Goal: Task Accomplishment & Management: Complete application form

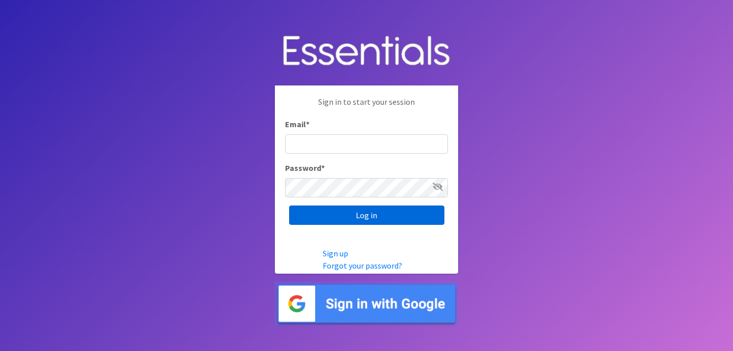
type input "[EMAIL_ADDRESS][DOMAIN_NAME]"
click at [340, 220] on input "Log in" at bounding box center [366, 215] width 155 height 19
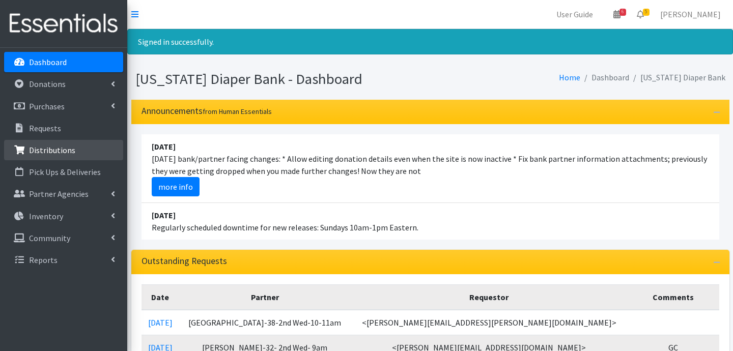
click at [54, 149] on p "Distributions" at bounding box center [52, 150] width 46 height 10
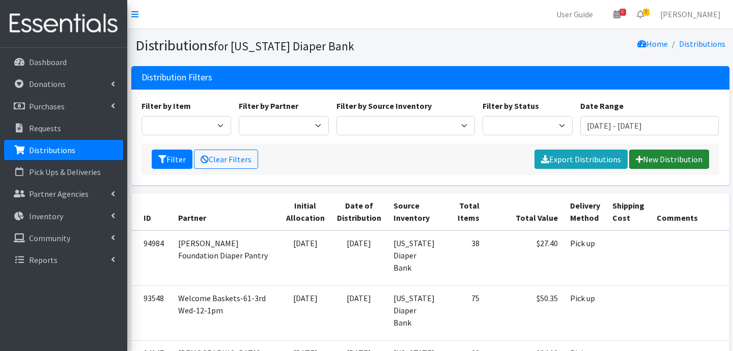
click at [649, 161] on link "New Distribution" at bounding box center [669, 159] width 80 height 19
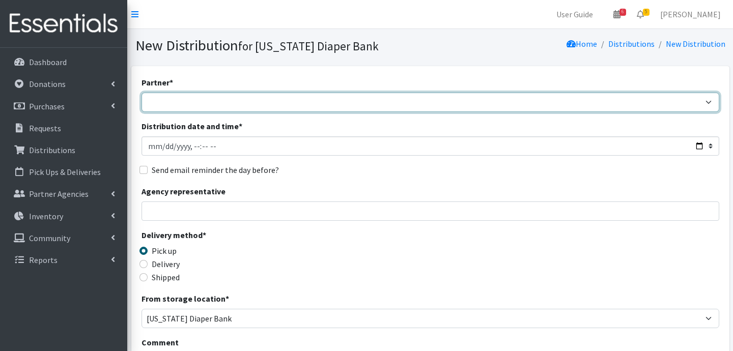
click at [209, 99] on select "ARC Boone and Hendricks County WIC Babies Basic Needs Northern Indiana Baby Ble…" at bounding box center [431, 102] width 578 height 19
select select "6407"
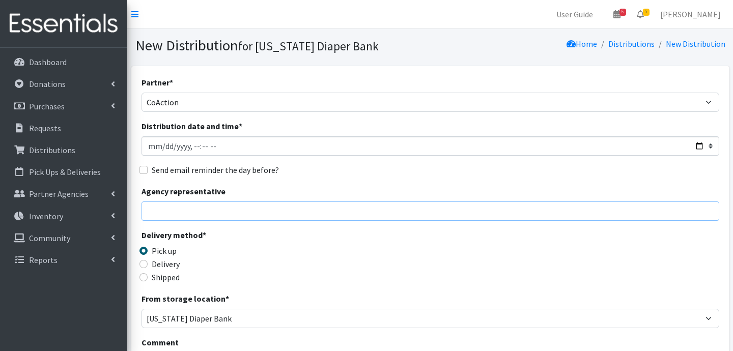
click at [166, 213] on input "Agency representative" at bounding box center [431, 211] width 578 height 19
type input "Jessica Taylor"
click at [146, 264] on input "Delivery" at bounding box center [144, 264] width 8 height 8
radio input "true"
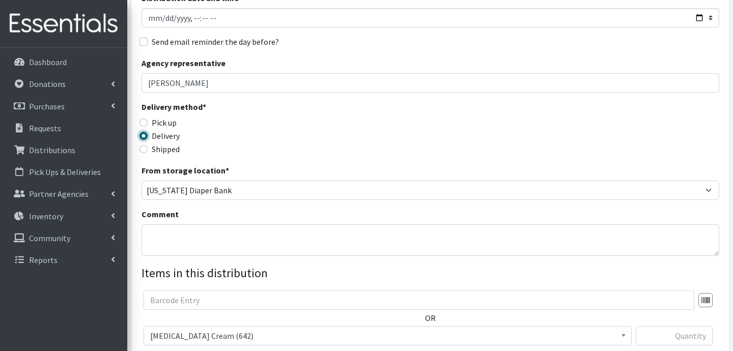
scroll to position [129, 0]
click at [250, 236] on textarea "Comment" at bounding box center [431, 240] width 578 height 32
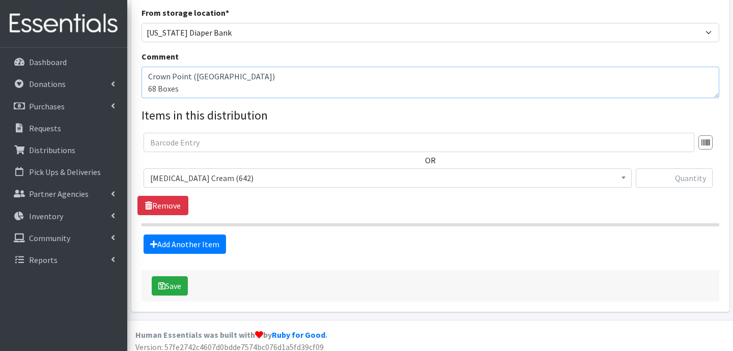
scroll to position [290, 0]
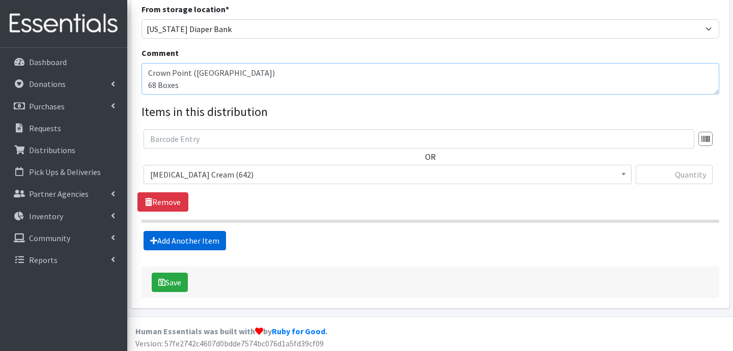
type textarea "Crown Point ([GEOGRAPHIC_DATA]) 68 Boxes"
click at [202, 239] on link "Add Another Item" at bounding box center [185, 240] width 83 height 19
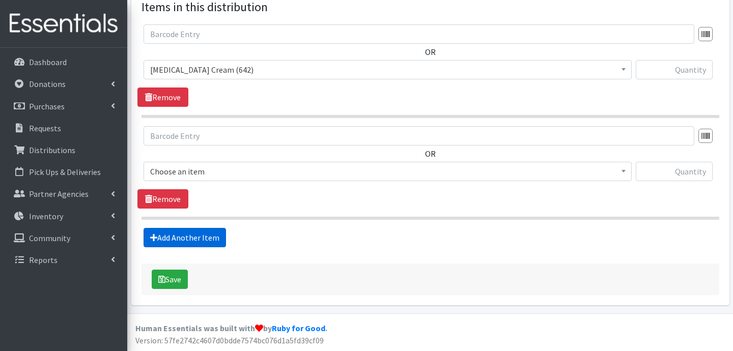
click at [202, 239] on link "Add Another Item" at bounding box center [185, 237] width 83 height 19
click at [196, 238] on link "Add Another Item" at bounding box center [185, 237] width 83 height 19
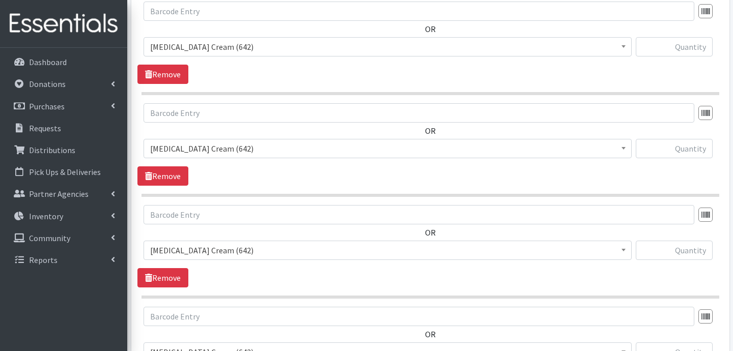
scroll to position [349, 0]
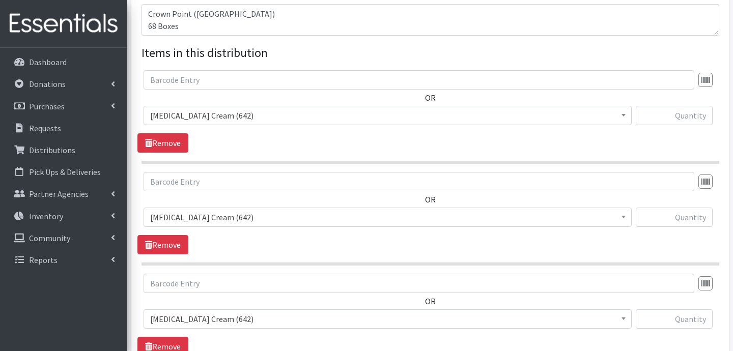
click at [233, 114] on span "Diaper Rash Cream (642)" at bounding box center [387, 115] width 475 height 14
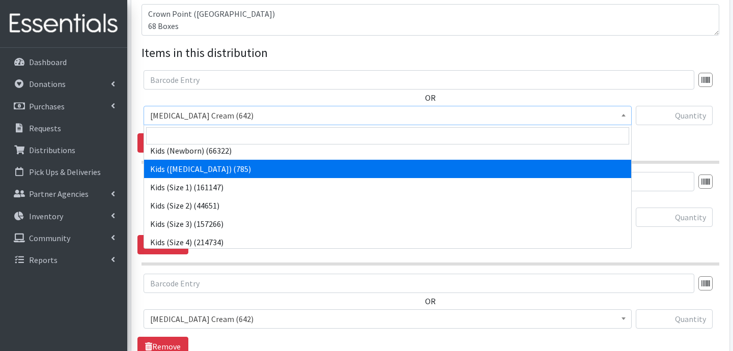
scroll to position [29, 0]
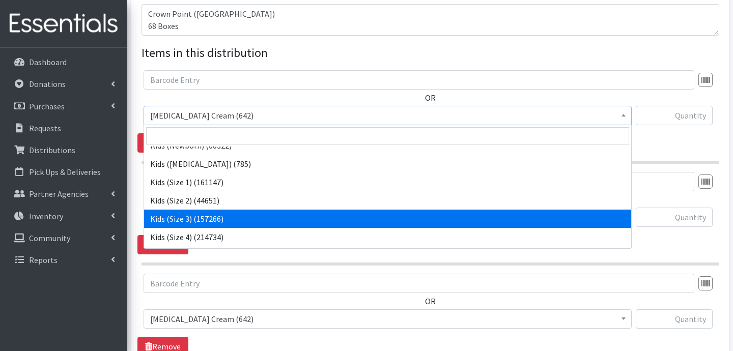
select select "3393"
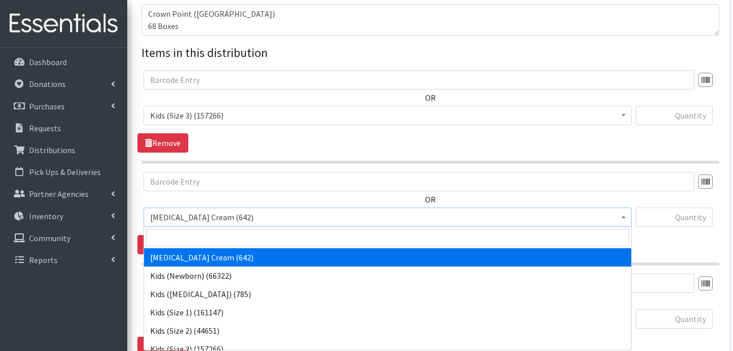
click at [279, 211] on span "Diaper Rash Cream (642)" at bounding box center [387, 217] width 475 height 14
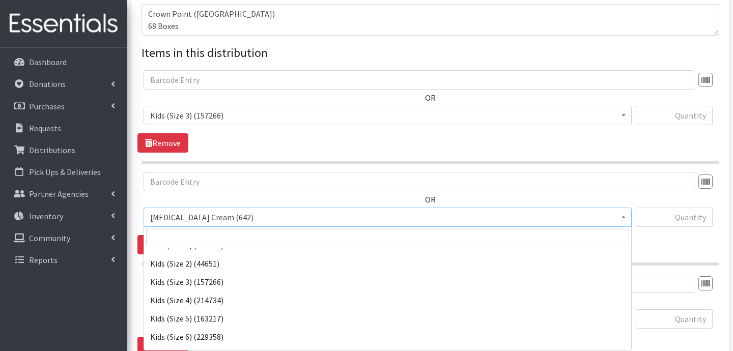
scroll to position [90, 0]
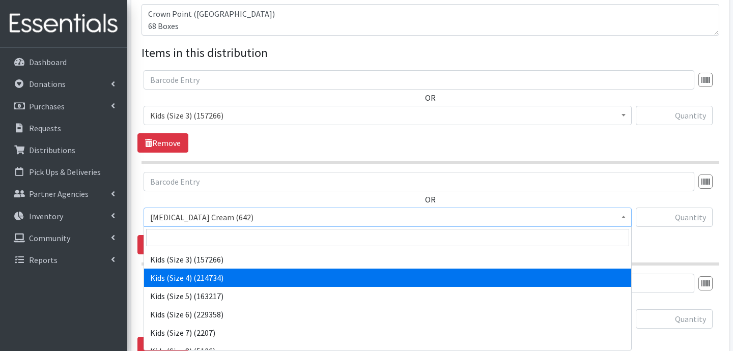
select select "3394"
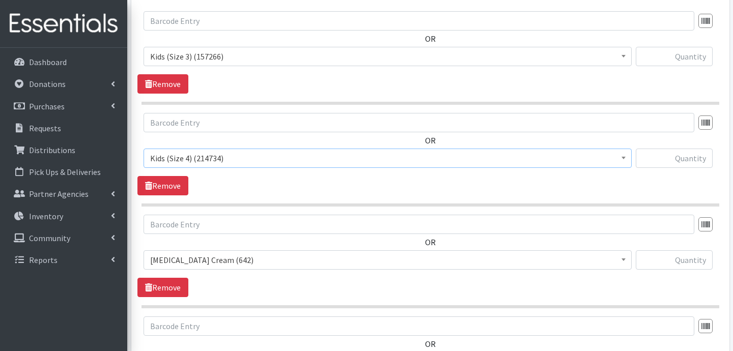
scroll to position [409, 0]
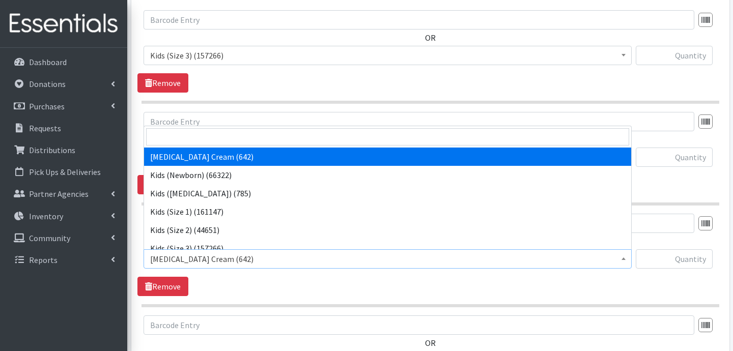
click at [226, 262] on span "Diaper Rash Cream (642)" at bounding box center [387, 259] width 475 height 14
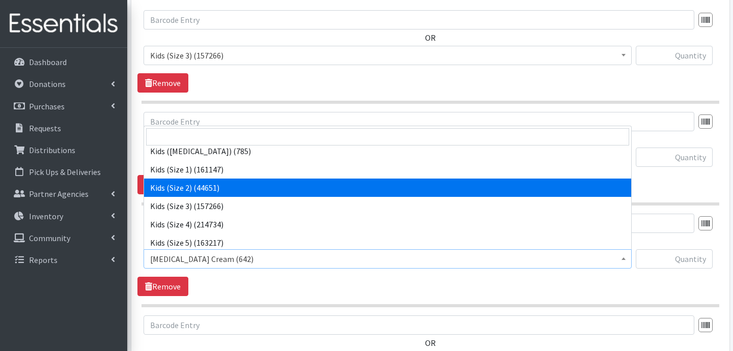
scroll to position [45, 0]
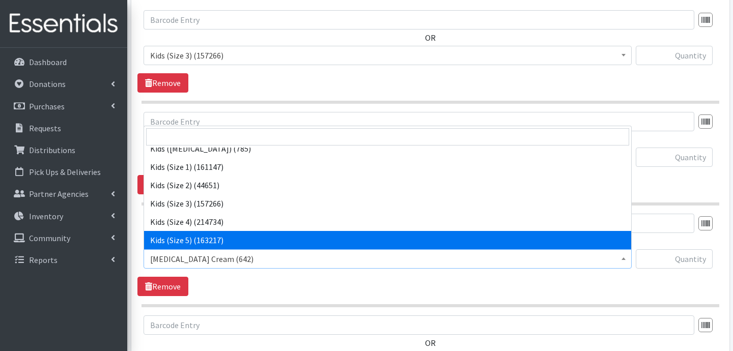
select select "3407"
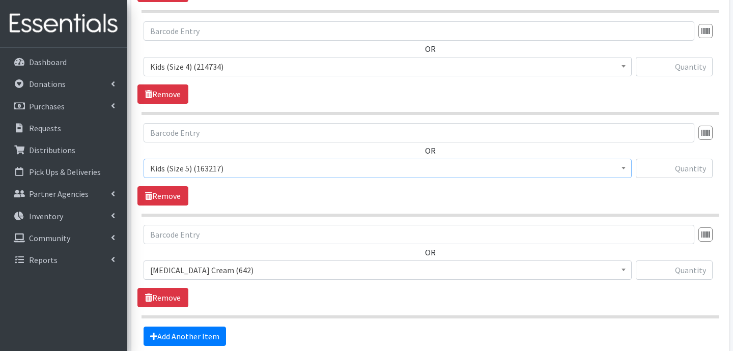
scroll to position [502, 0]
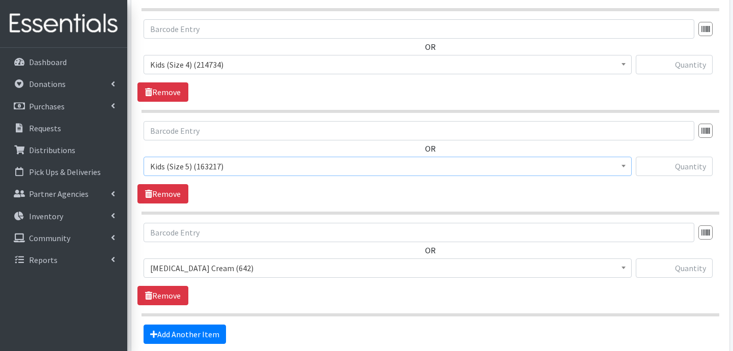
click at [230, 271] on span "Diaper Rash Cream (642)" at bounding box center [387, 268] width 475 height 14
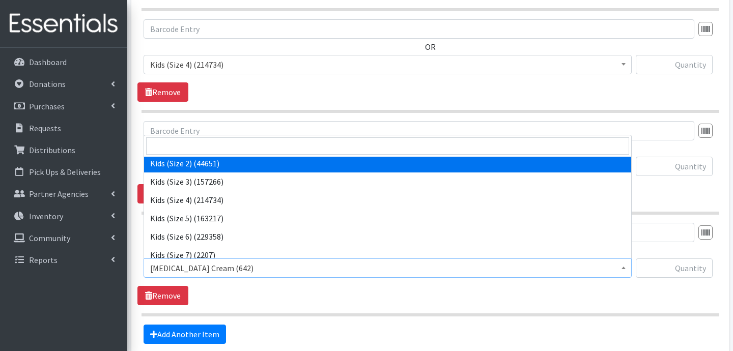
scroll to position [75, 0]
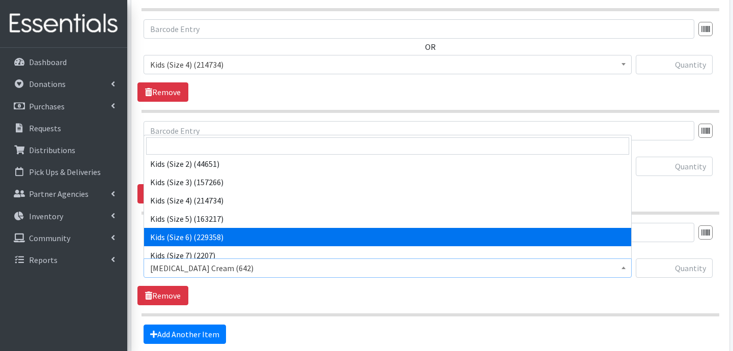
select select "3419"
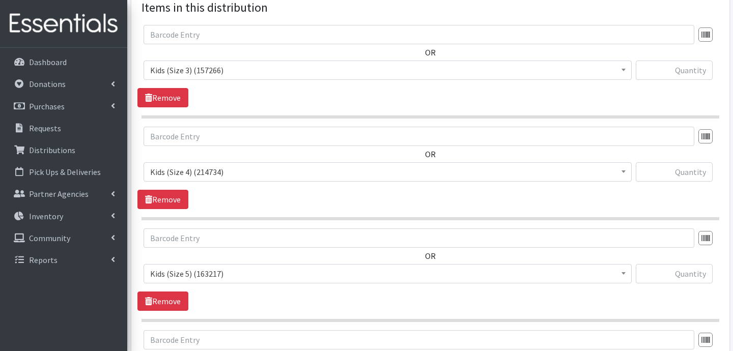
scroll to position [393, 0]
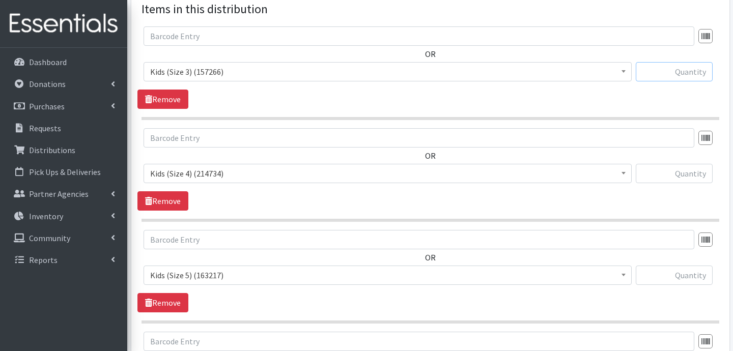
click at [674, 68] on input "text" at bounding box center [674, 71] width 77 height 19
type input "1800"
click at [701, 172] on input "text" at bounding box center [674, 173] width 77 height 19
click at [679, 172] on input "text" at bounding box center [674, 173] width 77 height 19
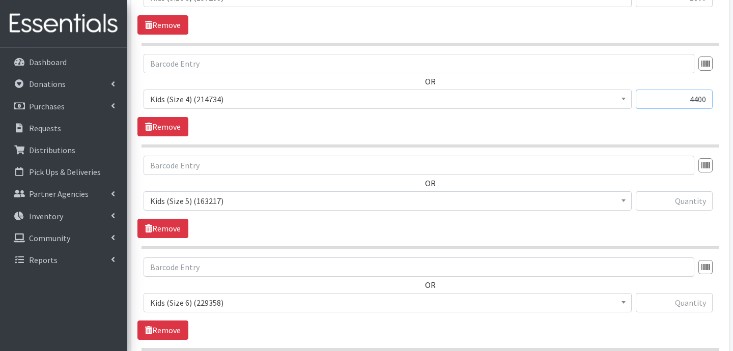
scroll to position [468, 0]
type input "4400"
click at [681, 199] on input "text" at bounding box center [674, 200] width 77 height 19
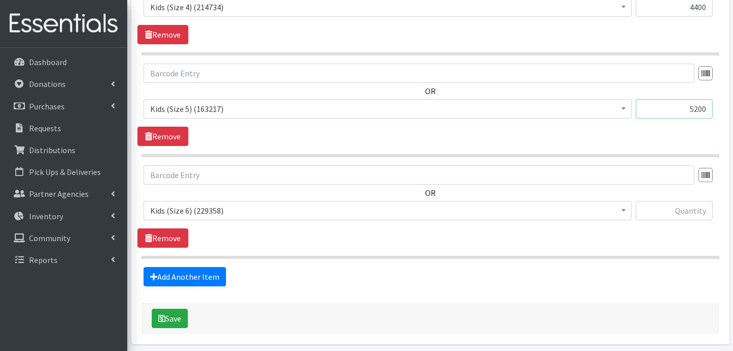
scroll to position [560, 0]
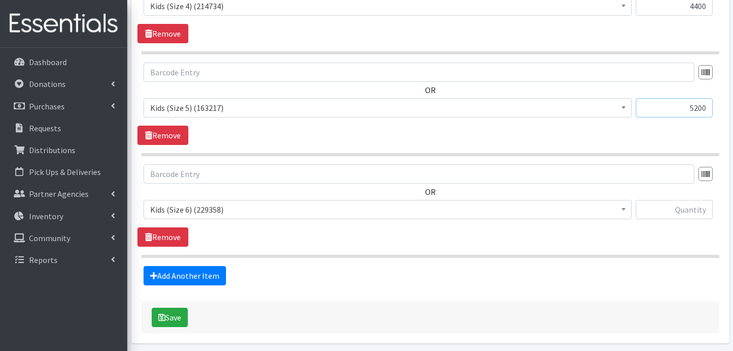
type input "5200"
click at [657, 211] on input "text" at bounding box center [674, 209] width 77 height 19
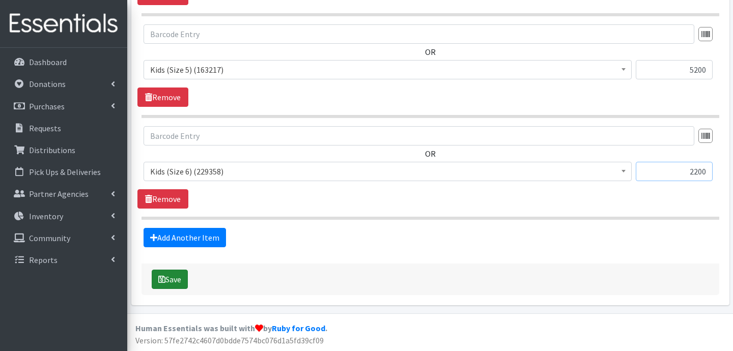
type input "2200"
click at [184, 281] on button "Save" at bounding box center [170, 279] width 36 height 19
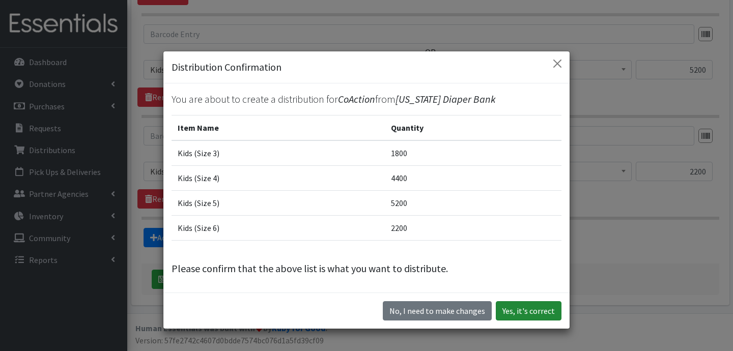
click at [537, 312] on button "Yes, it's correct" at bounding box center [529, 310] width 66 height 19
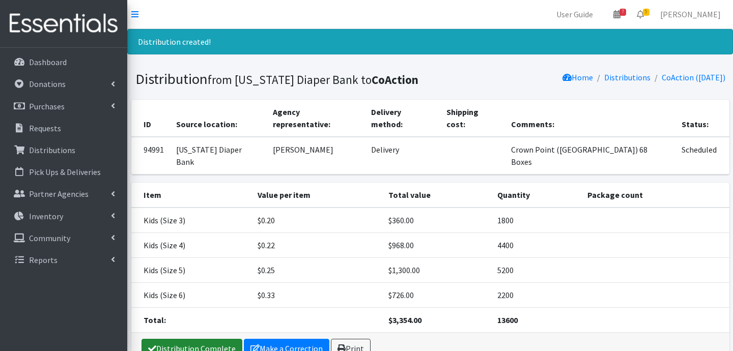
click at [186, 339] on link "Distribution Complete" at bounding box center [192, 348] width 101 height 19
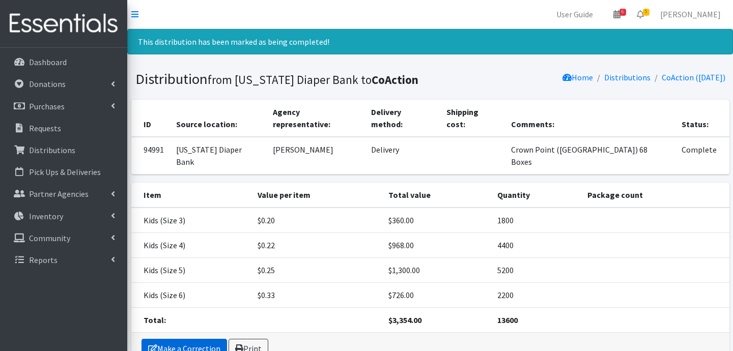
click at [179, 339] on link "Make a Correction" at bounding box center [185, 348] width 86 height 19
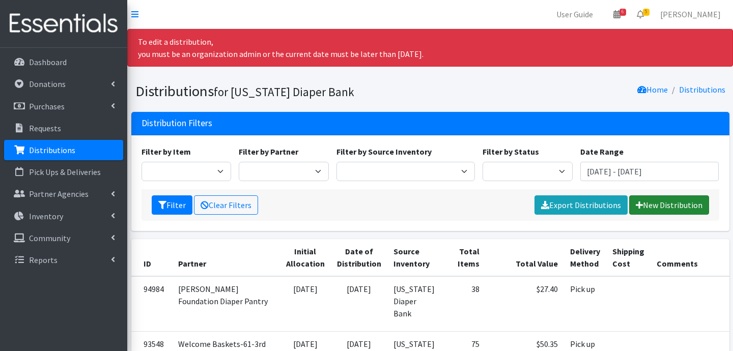
click at [687, 210] on link "New Distribution" at bounding box center [669, 205] width 80 height 19
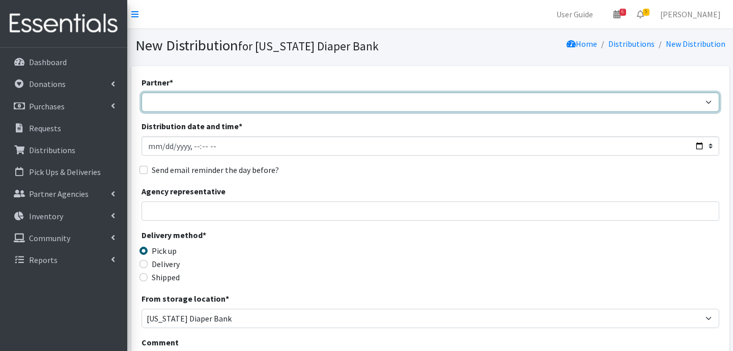
click at [277, 93] on select "ARC [PERSON_NAME] and [GEOGRAPHIC_DATA] [GEOGRAPHIC_DATA] Babies Basic Needs No…" at bounding box center [431, 102] width 578 height 19
select select "6407"
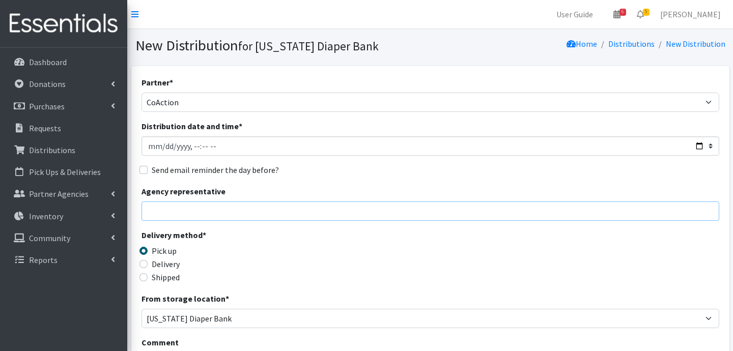
click at [185, 209] on input "Agency representative" at bounding box center [431, 211] width 578 height 19
type input "[PERSON_NAME]"
click at [145, 263] on input "Delivery" at bounding box center [144, 264] width 8 height 8
radio input "true"
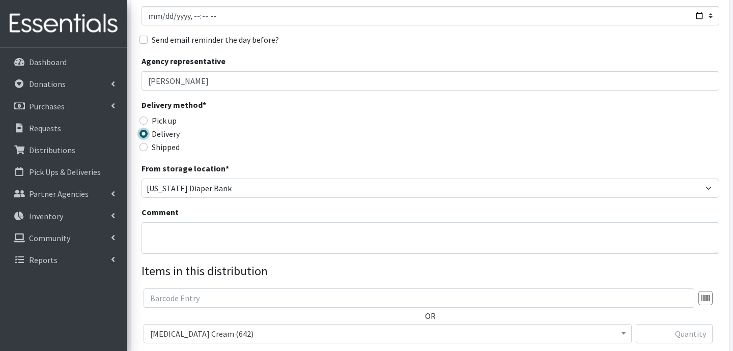
scroll to position [134, 0]
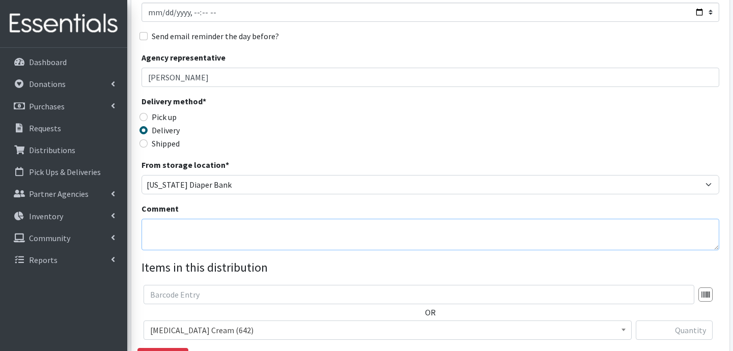
click at [238, 238] on textarea "Comment" at bounding box center [431, 235] width 578 height 32
click at [248, 238] on textarea "East Chicago 32 Total Boxes" at bounding box center [431, 235] width 578 height 32
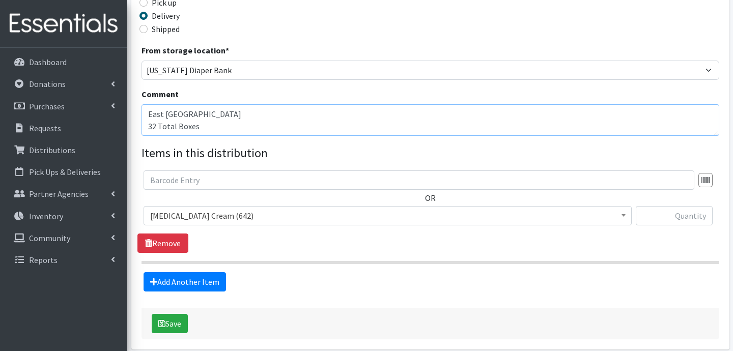
scroll to position [250, 0]
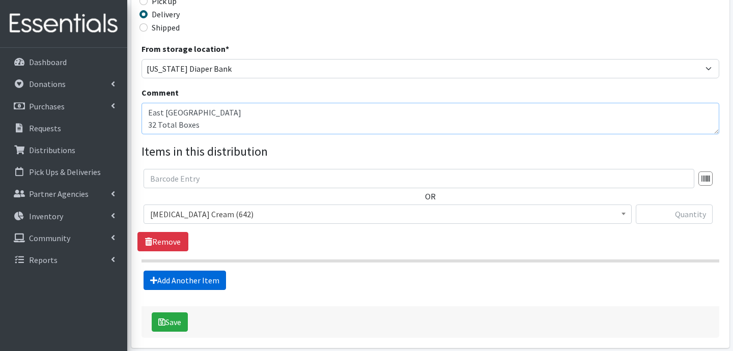
type textarea "East Chicago 32 Total Boxes"
click at [201, 284] on link "Add Another Item" at bounding box center [185, 280] width 83 height 19
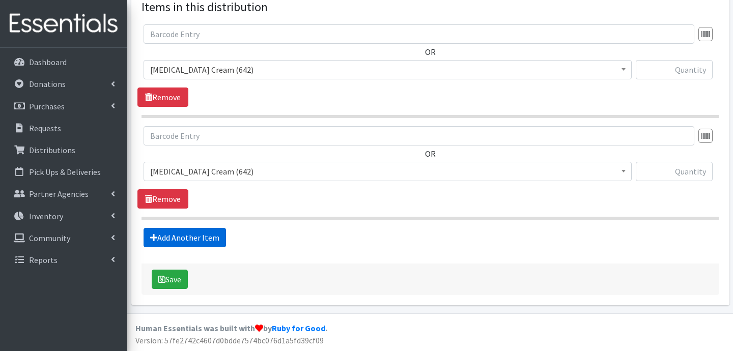
click at [187, 242] on link "Add Another Item" at bounding box center [185, 237] width 83 height 19
click at [194, 235] on link "Add Another Item" at bounding box center [185, 237] width 83 height 19
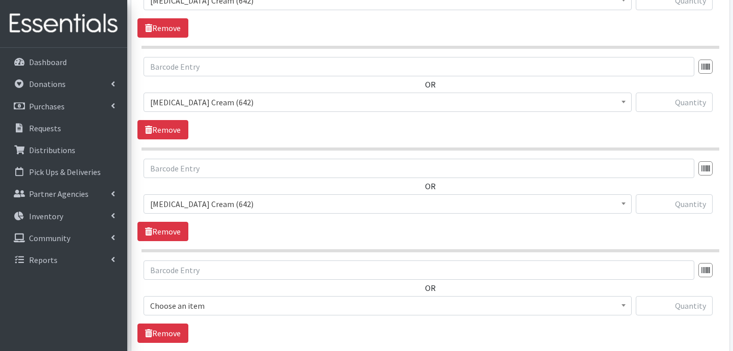
scroll to position [451, 0]
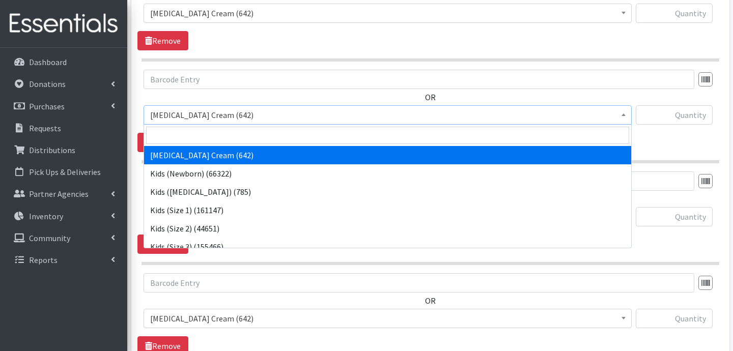
click at [510, 117] on span "Diaper Rash Cream (642)" at bounding box center [387, 115] width 475 height 14
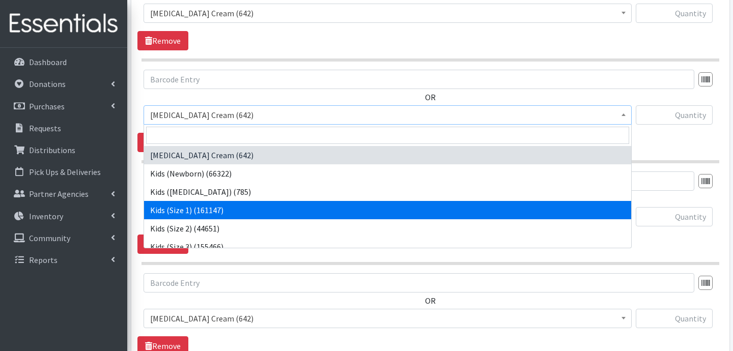
scroll to position [18, 0]
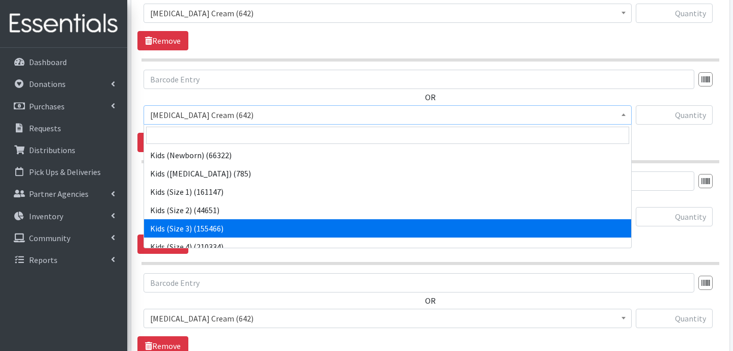
select select "3393"
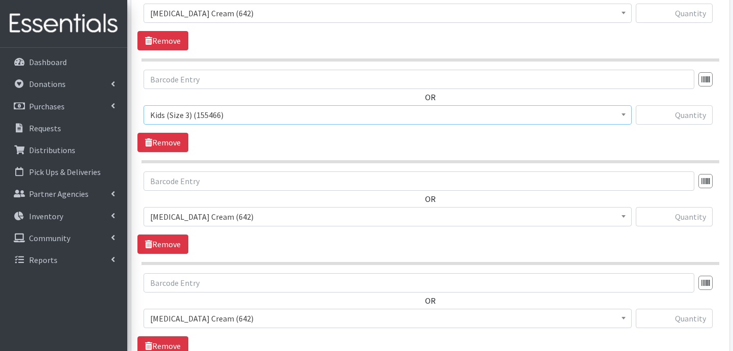
click at [265, 222] on span "Diaper Rash Cream (642)" at bounding box center [387, 217] width 475 height 14
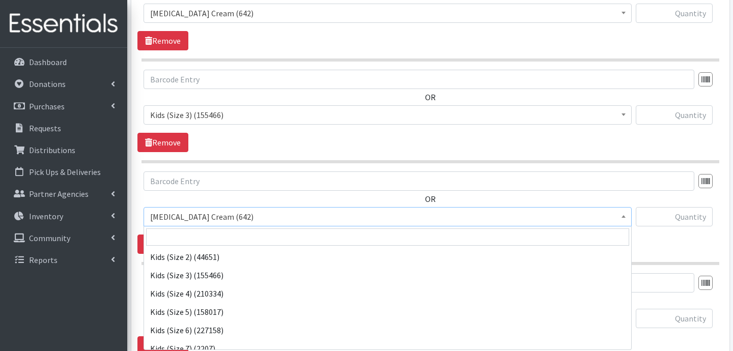
scroll to position [74, 0]
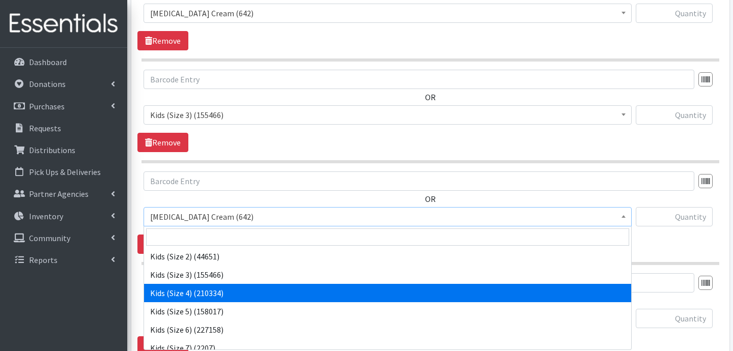
select select "3394"
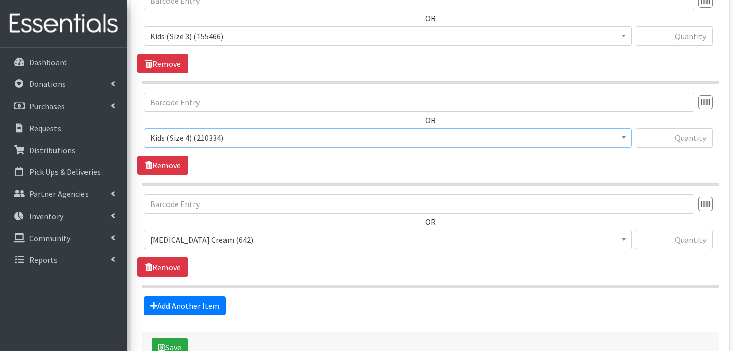
scroll to position [543, 0]
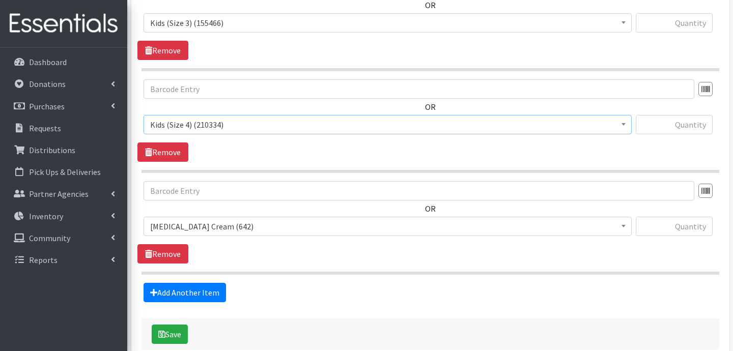
click at [223, 222] on span "Diaper Rash Cream (642)" at bounding box center [387, 227] width 475 height 14
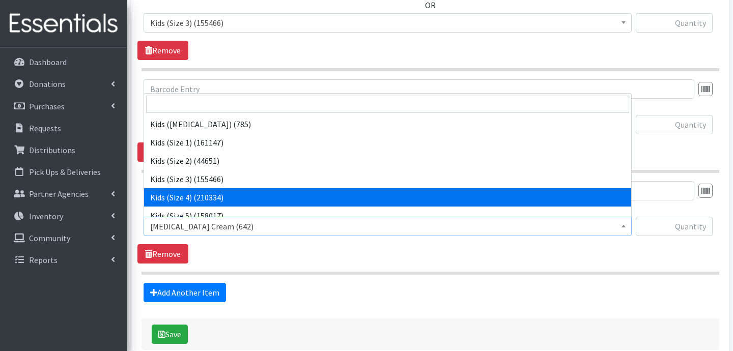
scroll to position [56, 0]
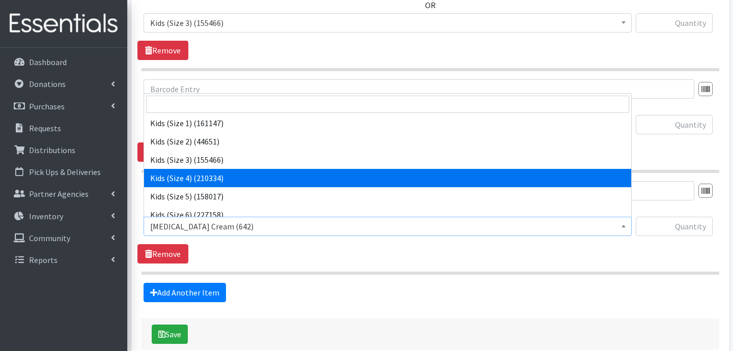
select select "3407"
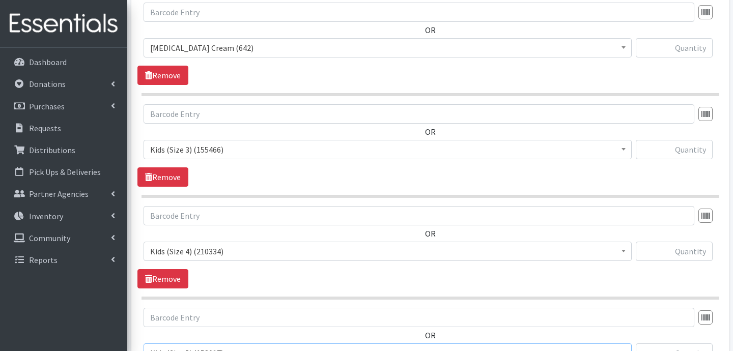
scroll to position [394, 0]
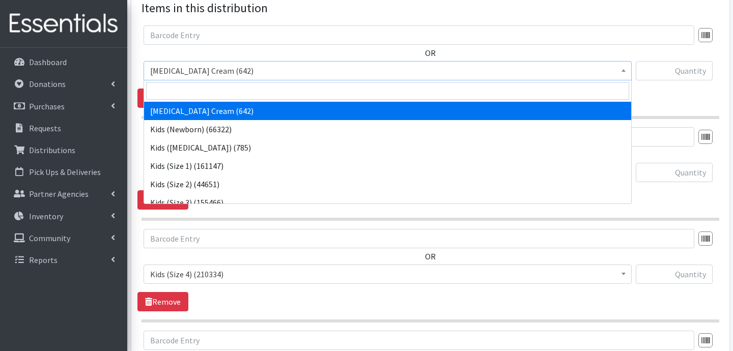
click at [262, 75] on span "Diaper Rash Cream (642)" at bounding box center [387, 71] width 475 height 14
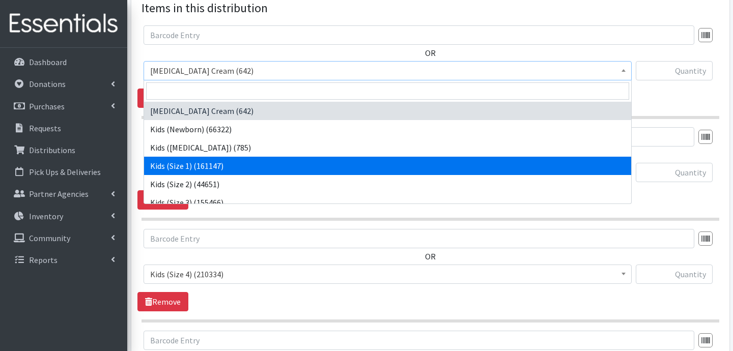
scroll to position [17, 0]
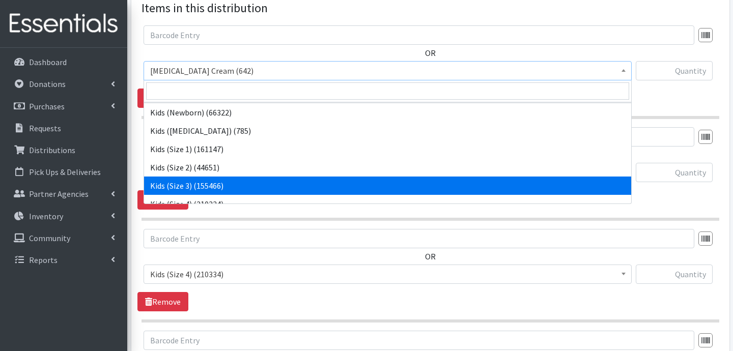
select select "3393"
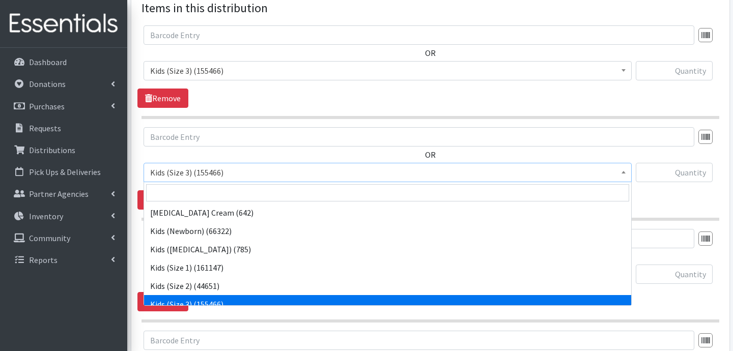
click at [240, 173] on span "Kids (Size 3) (155466)" at bounding box center [387, 173] width 475 height 14
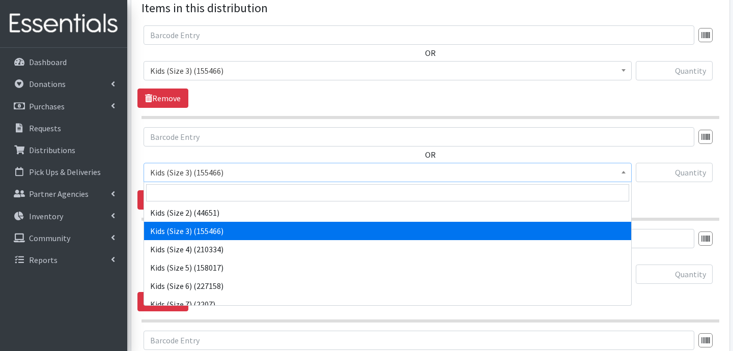
select select "3394"
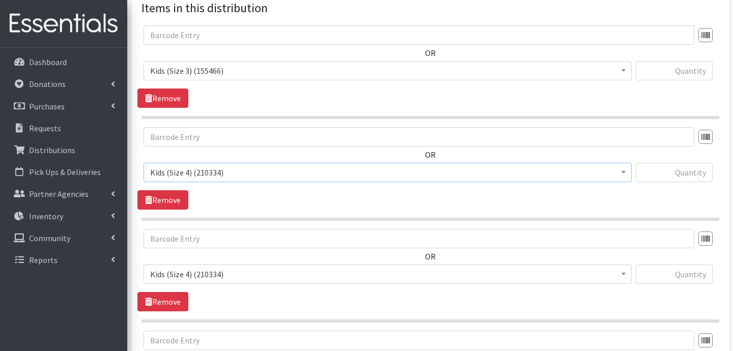
click at [230, 271] on span "Kids (Size 4) (210334)" at bounding box center [387, 274] width 475 height 14
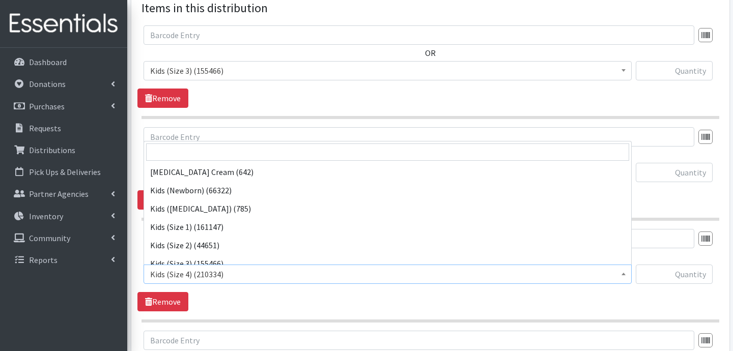
scroll to position [92, 0]
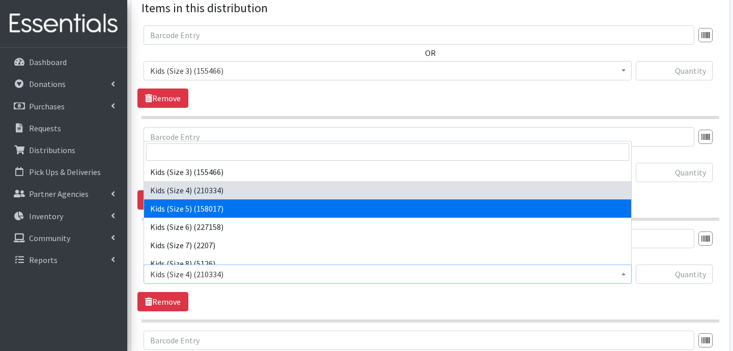
select select "3407"
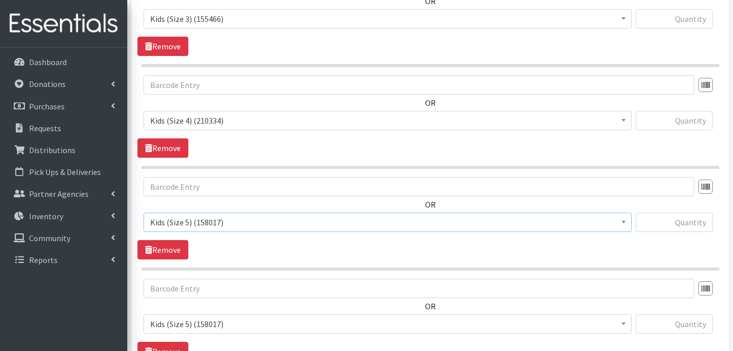
scroll to position [470, 0]
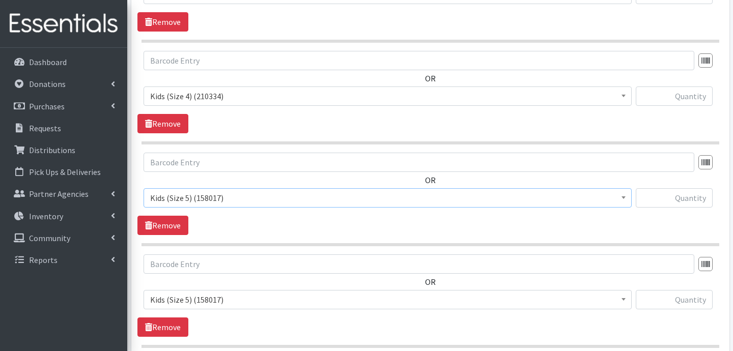
click at [241, 298] on span "Kids (Size 5) (158017)" at bounding box center [387, 300] width 475 height 14
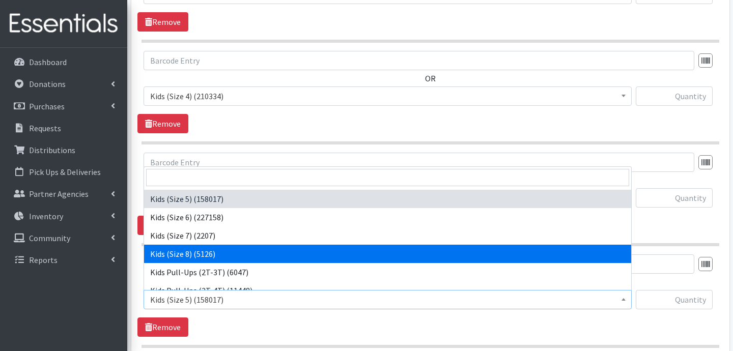
scroll to position [127, 0]
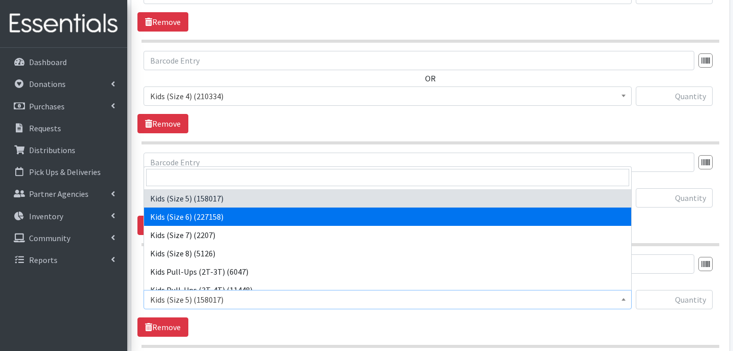
select select "3419"
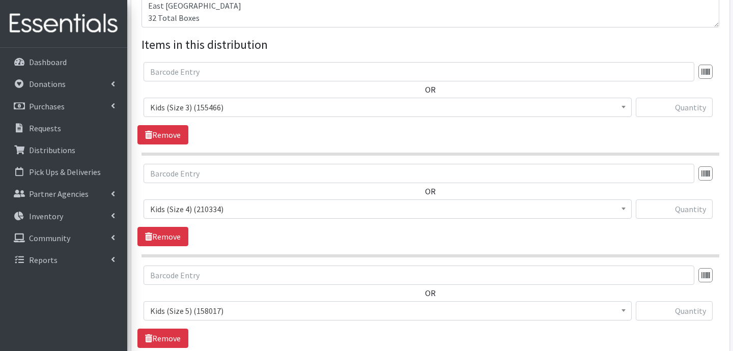
scroll to position [355, 0]
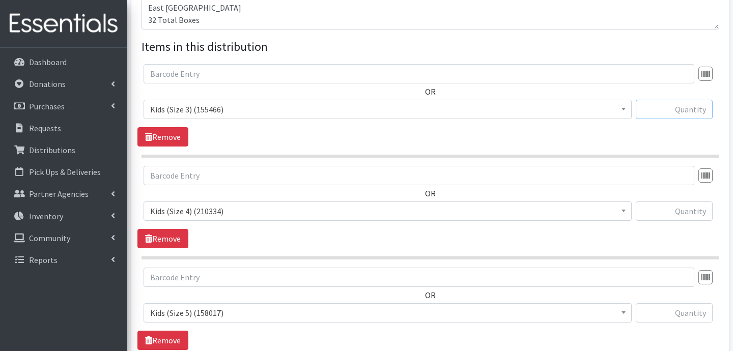
click at [673, 102] on input "text" at bounding box center [674, 109] width 77 height 19
type input "1000"
click at [689, 214] on input "text" at bounding box center [674, 211] width 77 height 19
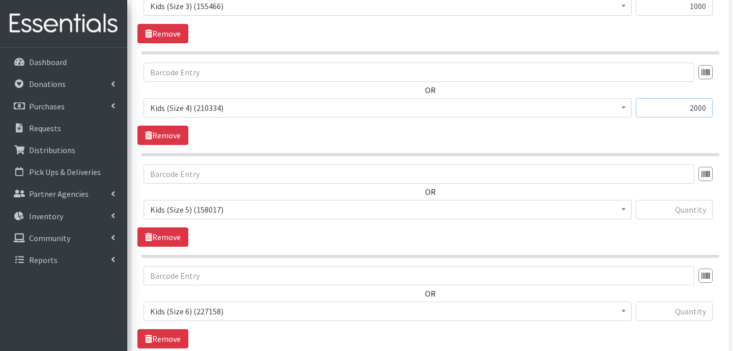
scroll to position [462, 0]
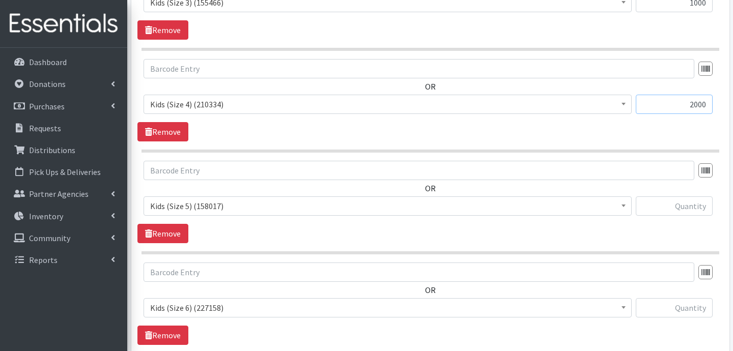
type input "2000"
click at [665, 205] on input "text" at bounding box center [674, 206] width 77 height 19
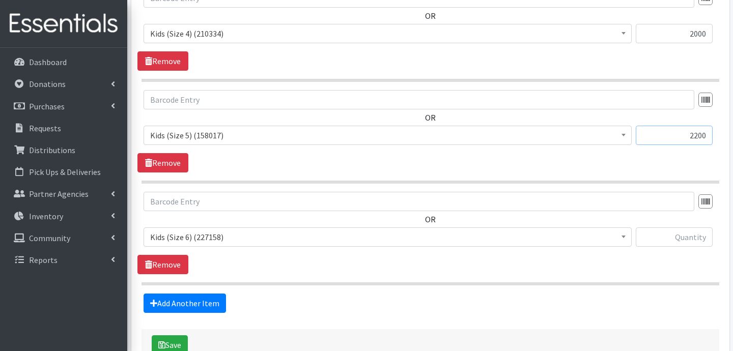
type input "2200"
click at [676, 237] on input "text" at bounding box center [674, 237] width 77 height 19
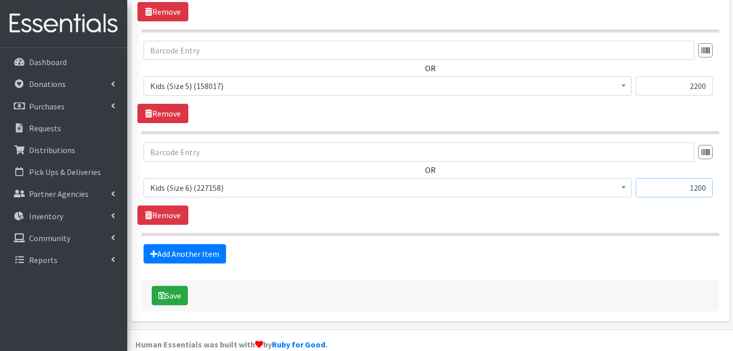
scroll to position [598, 0]
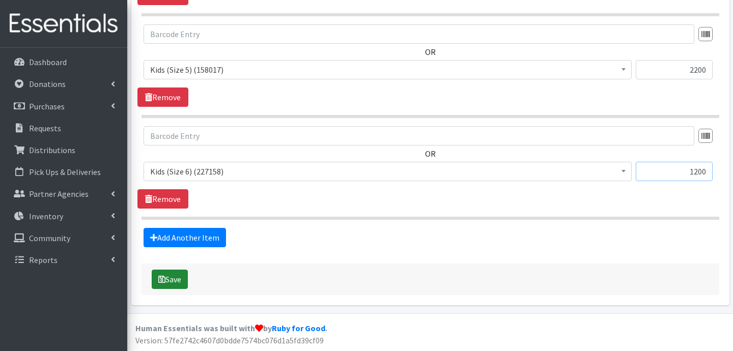
type input "1200"
click at [181, 287] on button "Save" at bounding box center [170, 279] width 36 height 19
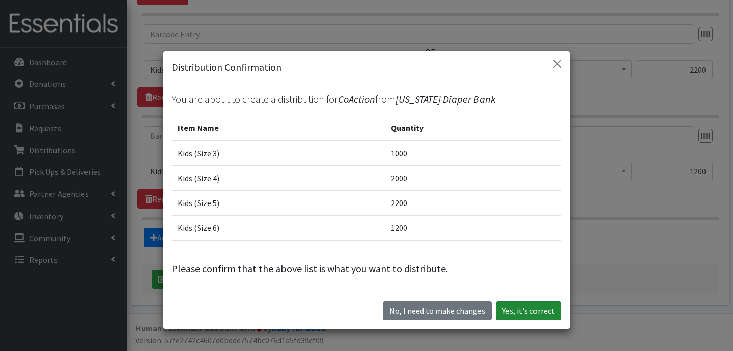
click at [514, 308] on button "Yes, it's correct" at bounding box center [529, 310] width 66 height 19
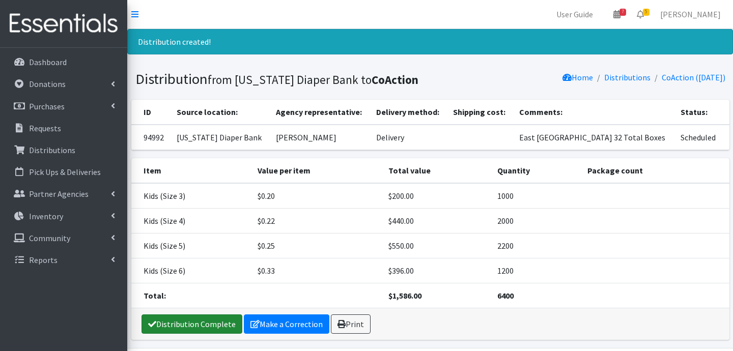
click at [191, 326] on link "Distribution Complete" at bounding box center [192, 324] width 101 height 19
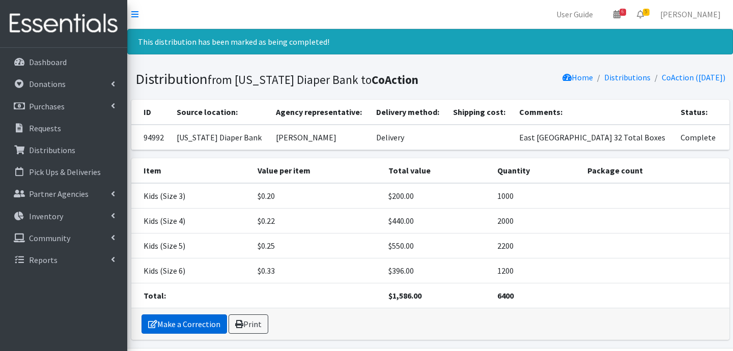
click at [186, 325] on link "Make a Correction" at bounding box center [185, 324] width 86 height 19
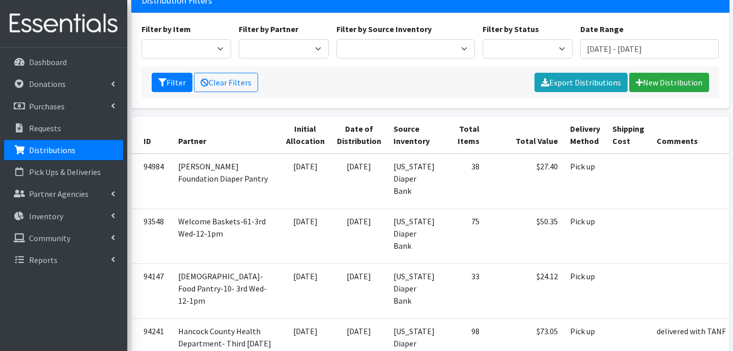
scroll to position [124, 0]
